Goal: Check status: Check status

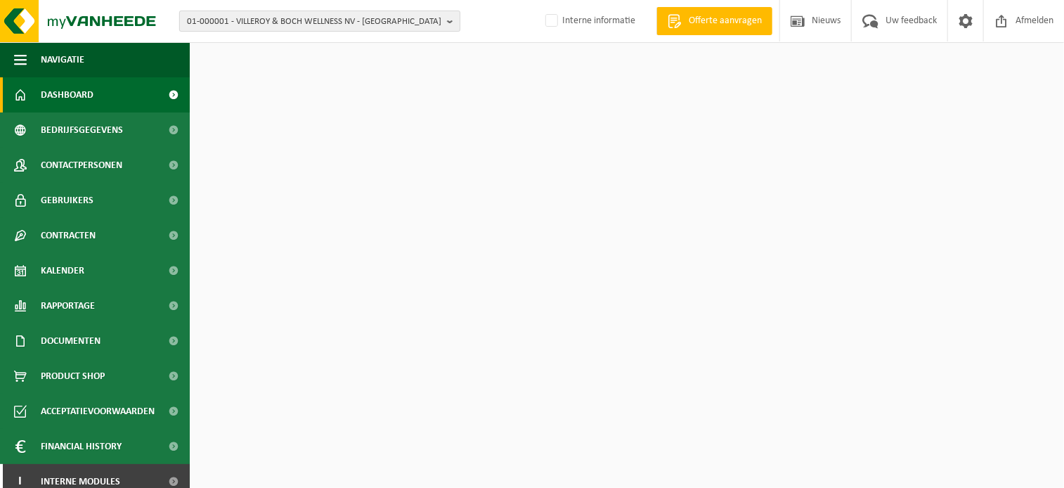
click at [302, 11] on span "01-000001 - VILLEROY & BOCH WELLNESS NV - [GEOGRAPHIC_DATA]" at bounding box center [314, 21] width 254 height 21
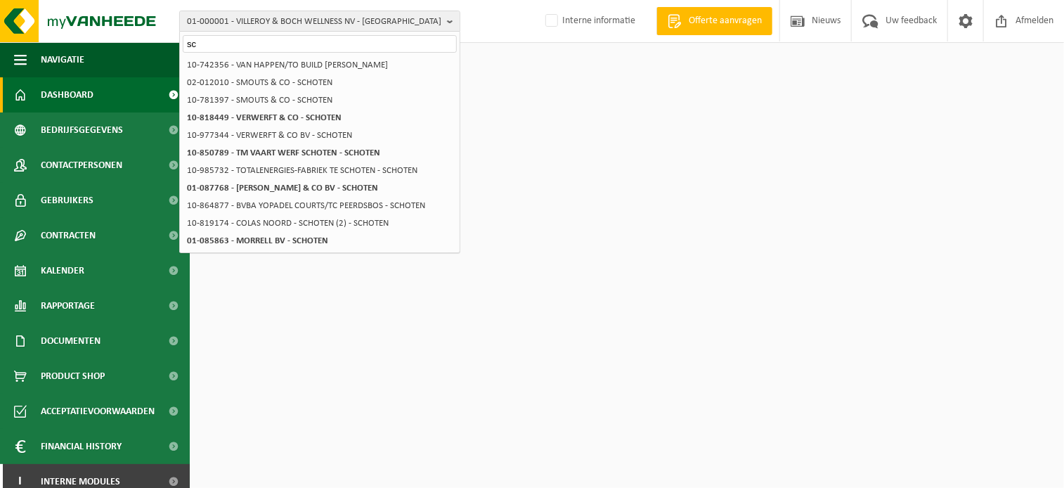
type input "s"
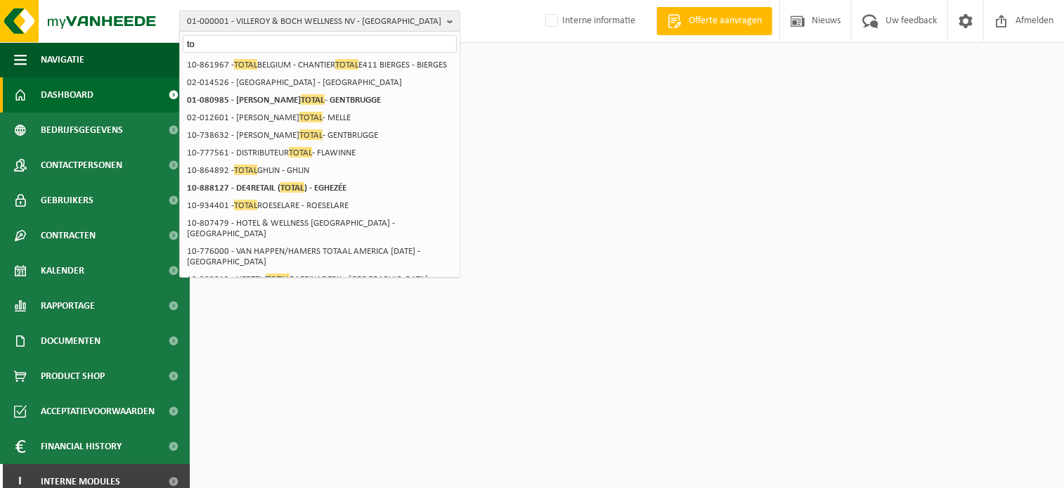
type input "t"
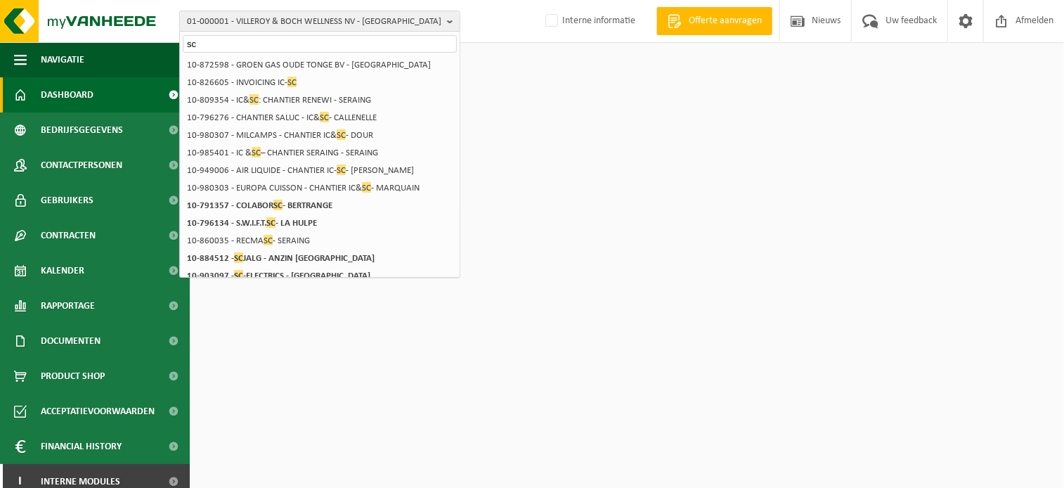
type input "s"
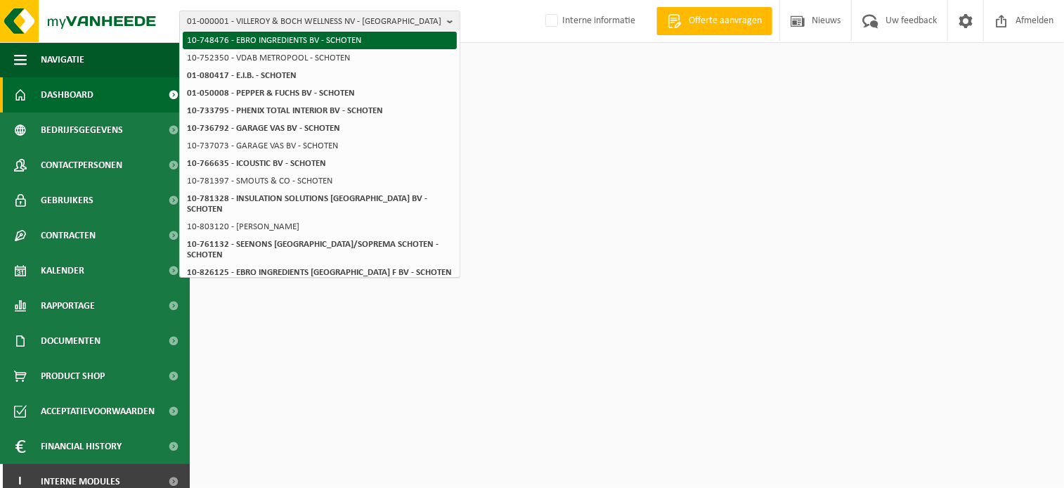
scroll to position [196, 0]
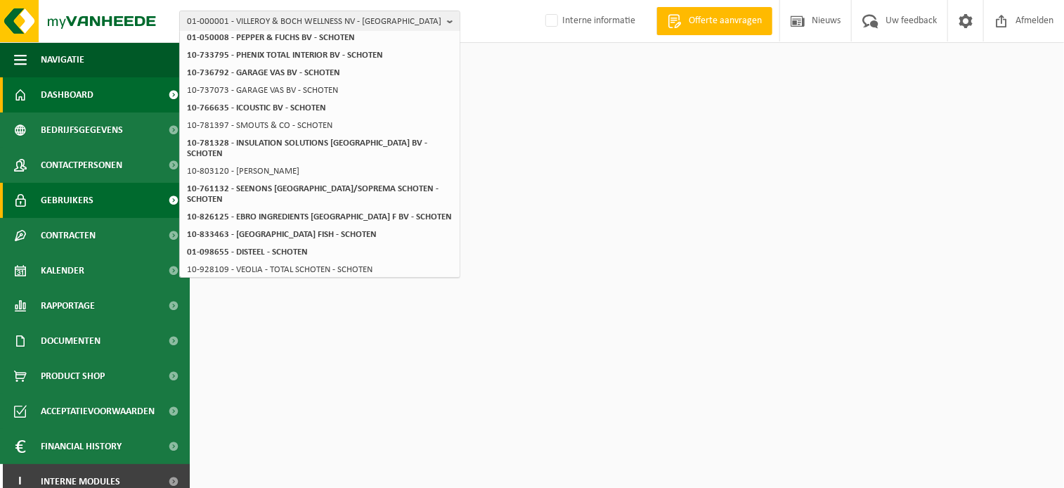
type input "metropoolstraat"
click at [238, 9] on div "01-000001 - VILLEROY & BOCH WELLNESS [GEOGRAPHIC_DATA] - [GEOGRAPHIC_DATA] - VI…" at bounding box center [532, 21] width 1064 height 43
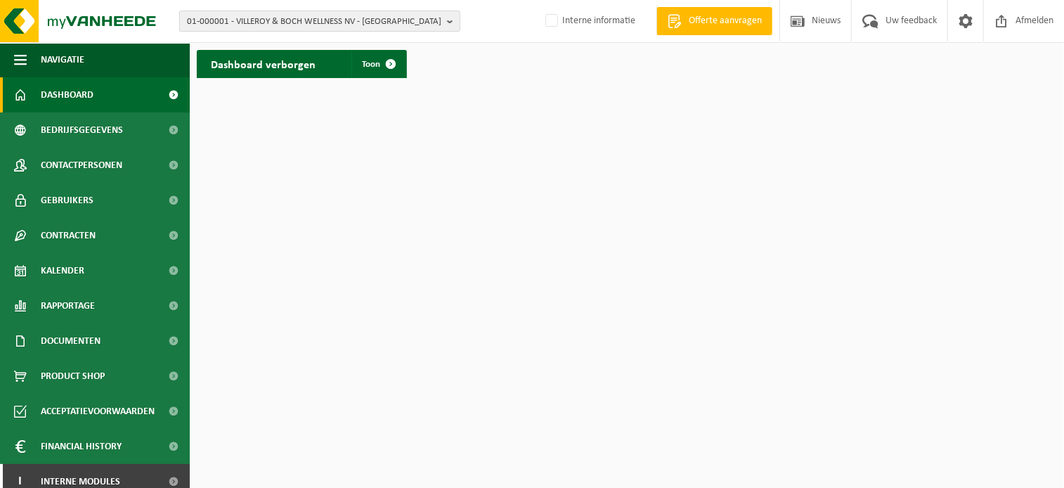
click at [240, 16] on span "01-000001 - VILLEROY & BOCH WELLNESS NV - [GEOGRAPHIC_DATA]" at bounding box center [314, 21] width 254 height 21
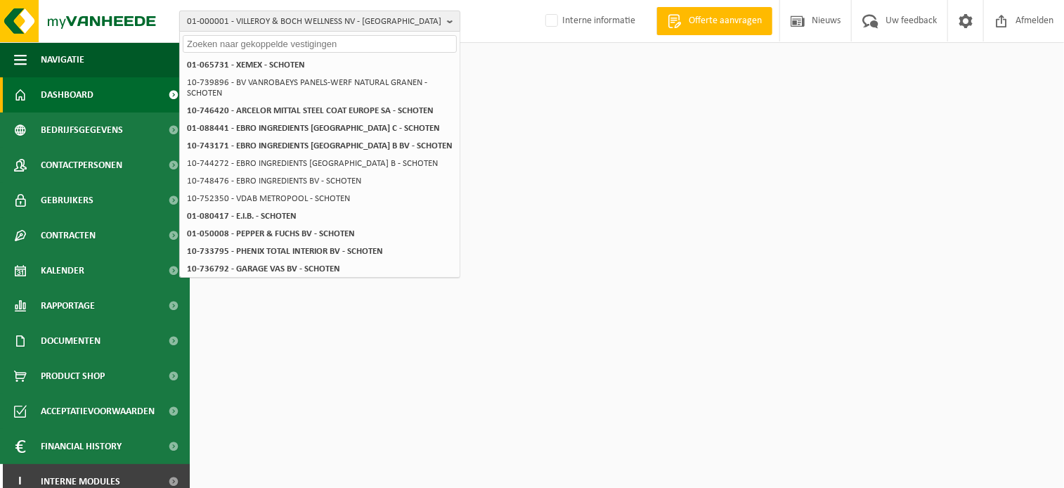
paste input "10-985732"
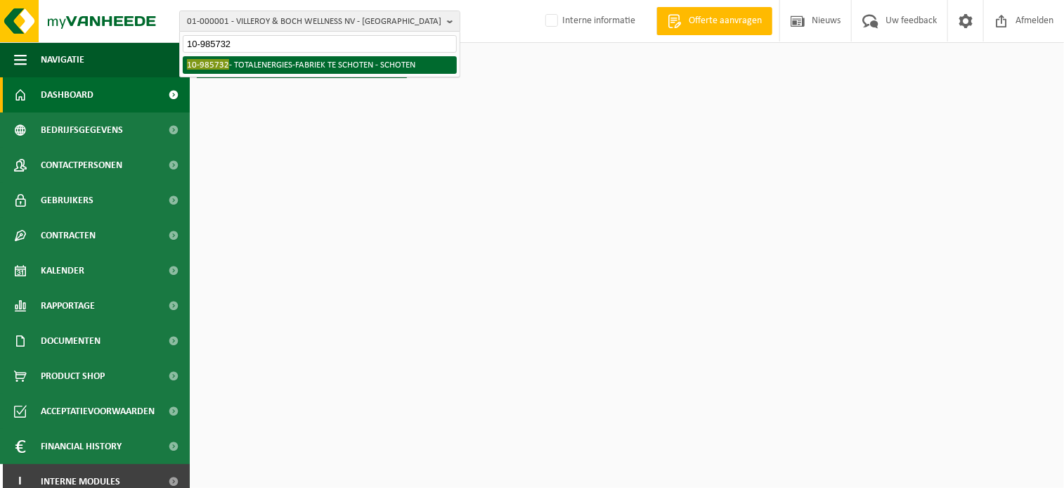
type input "10-985732"
click at [242, 65] on li "10-985732 - TOTALENERGIES-FABRIEK TE SCHOTEN - SCHOTEN" at bounding box center [320, 65] width 274 height 18
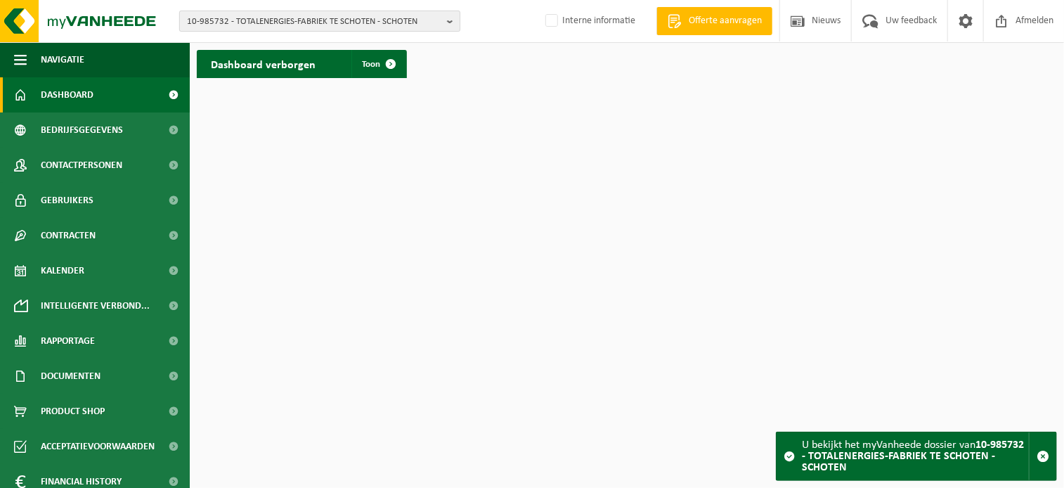
click at [314, 21] on span "10-985732 - TOTALENERGIES-FABRIEK TE SCHOTEN - SCHOTEN" at bounding box center [314, 21] width 254 height 21
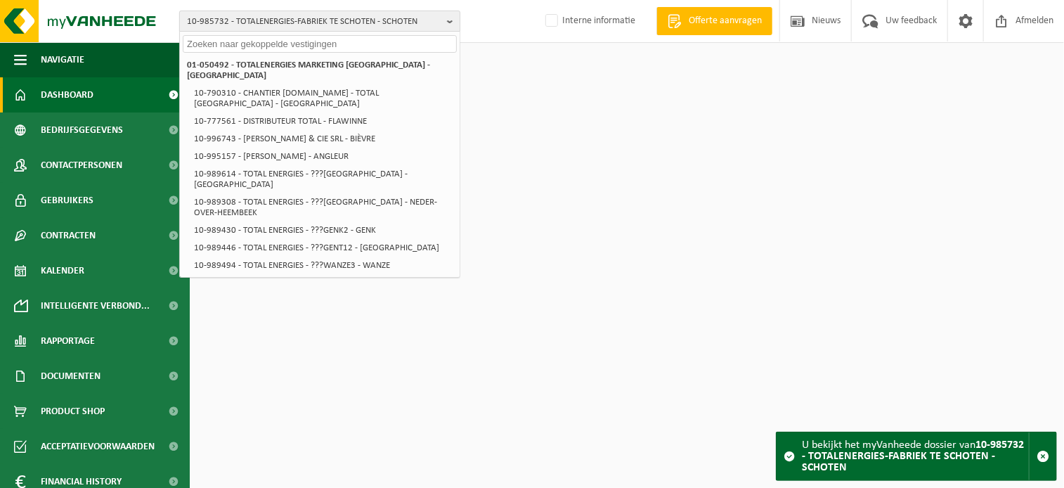
click at [314, 21] on span "10-985732 - TOTALENERGIES-FABRIEK TE SCHOTEN - SCHOTEN" at bounding box center [314, 21] width 254 height 21
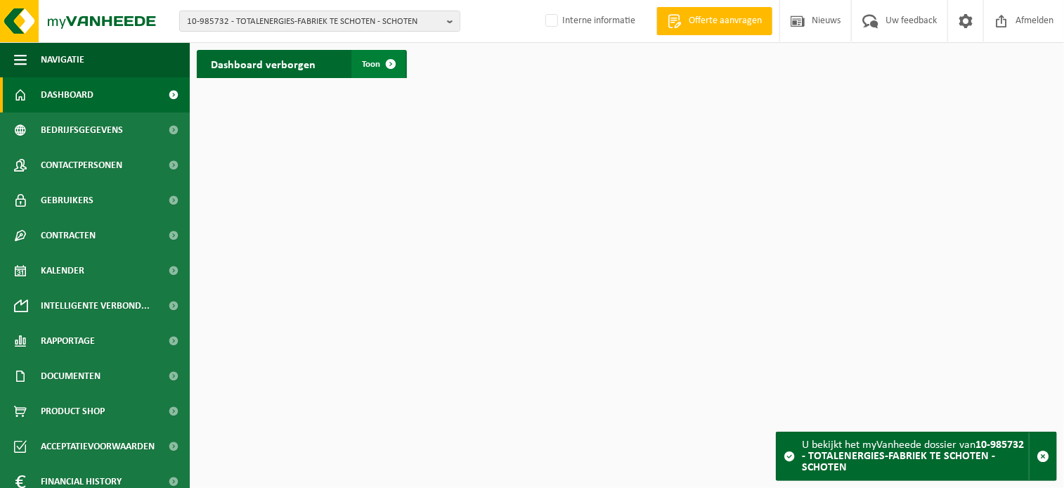
click at [390, 62] on span at bounding box center [391, 64] width 28 height 28
